Goal: Task Accomplishment & Management: Use online tool/utility

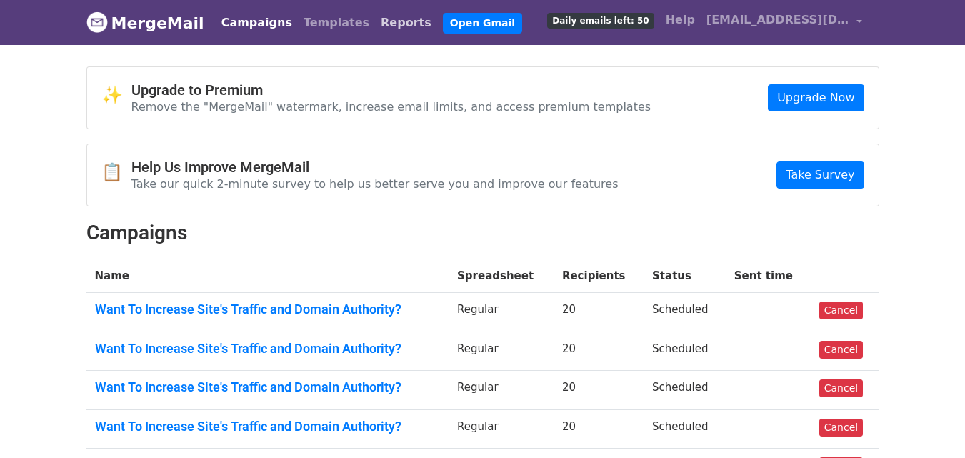
click at [375, 24] on link "Reports" at bounding box center [406, 23] width 62 height 29
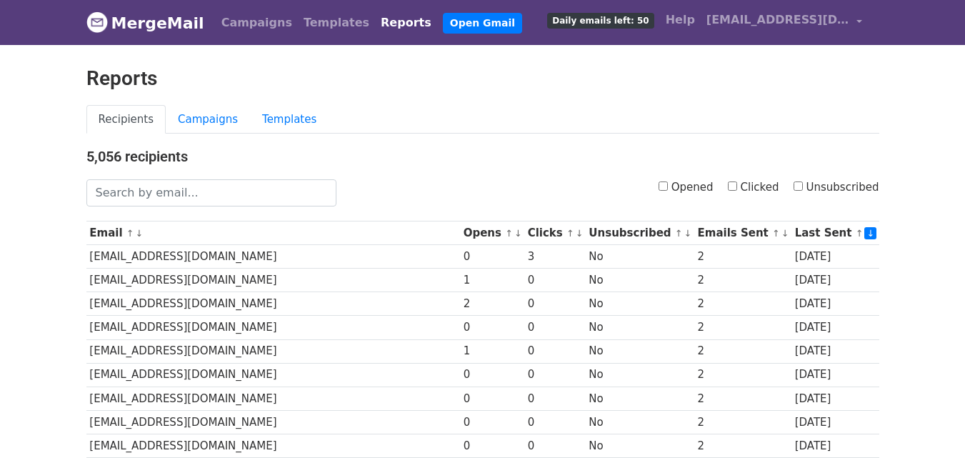
click at [668, 185] on input "Opened" at bounding box center [663, 185] width 9 height 9
checkbox input "true"
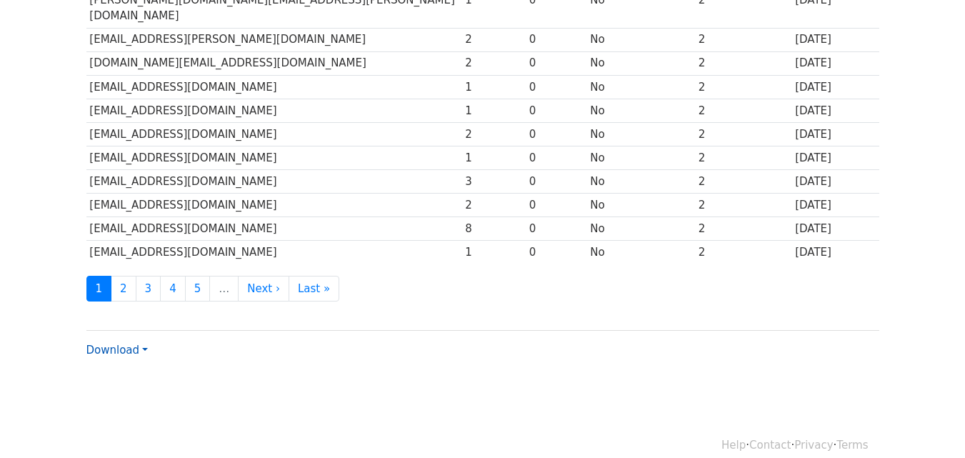
click at [109, 344] on link "Download" at bounding box center [116, 350] width 61 height 13
click at [131, 366] on link "CSV" at bounding box center [143, 377] width 113 height 23
